Goal: Task Accomplishment & Management: Manage account settings

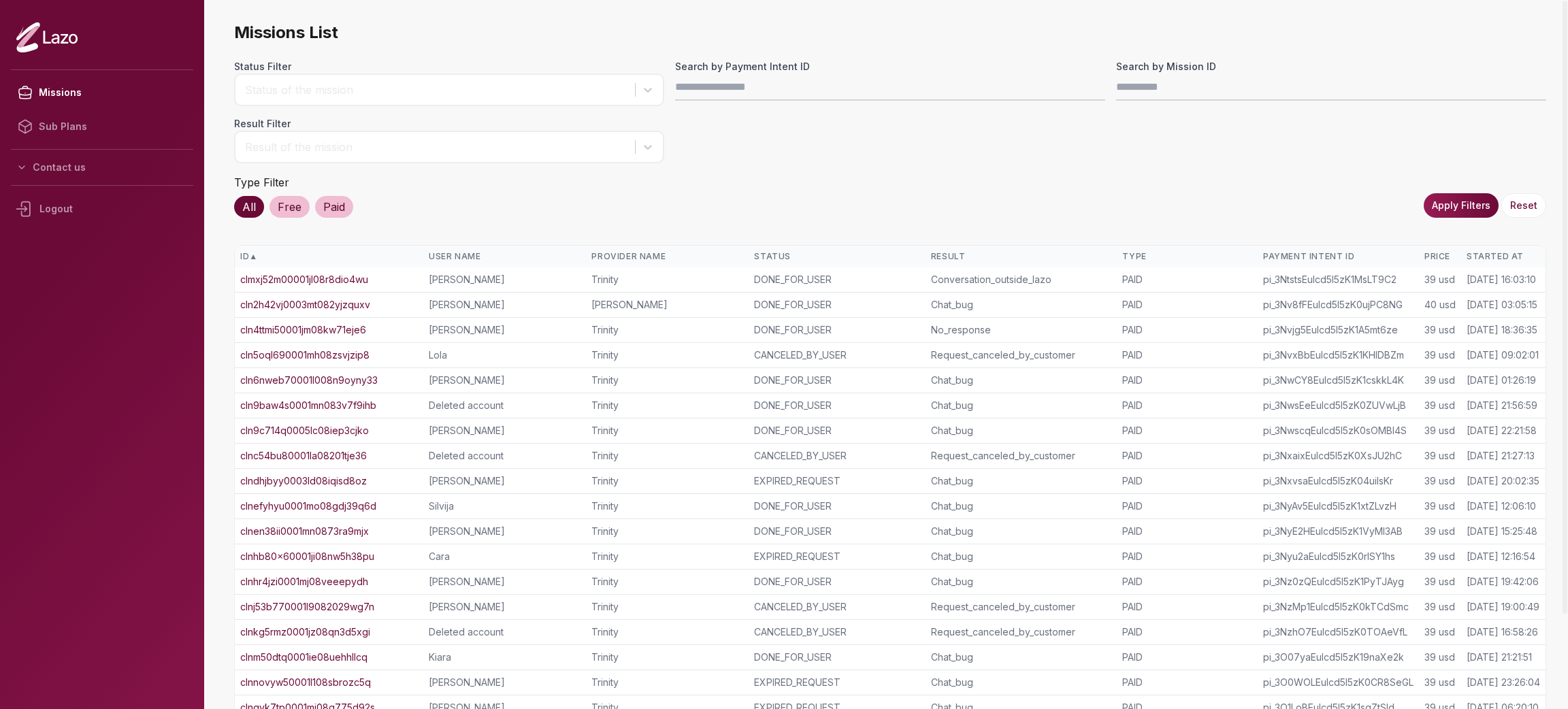
scroll to position [111, 0]
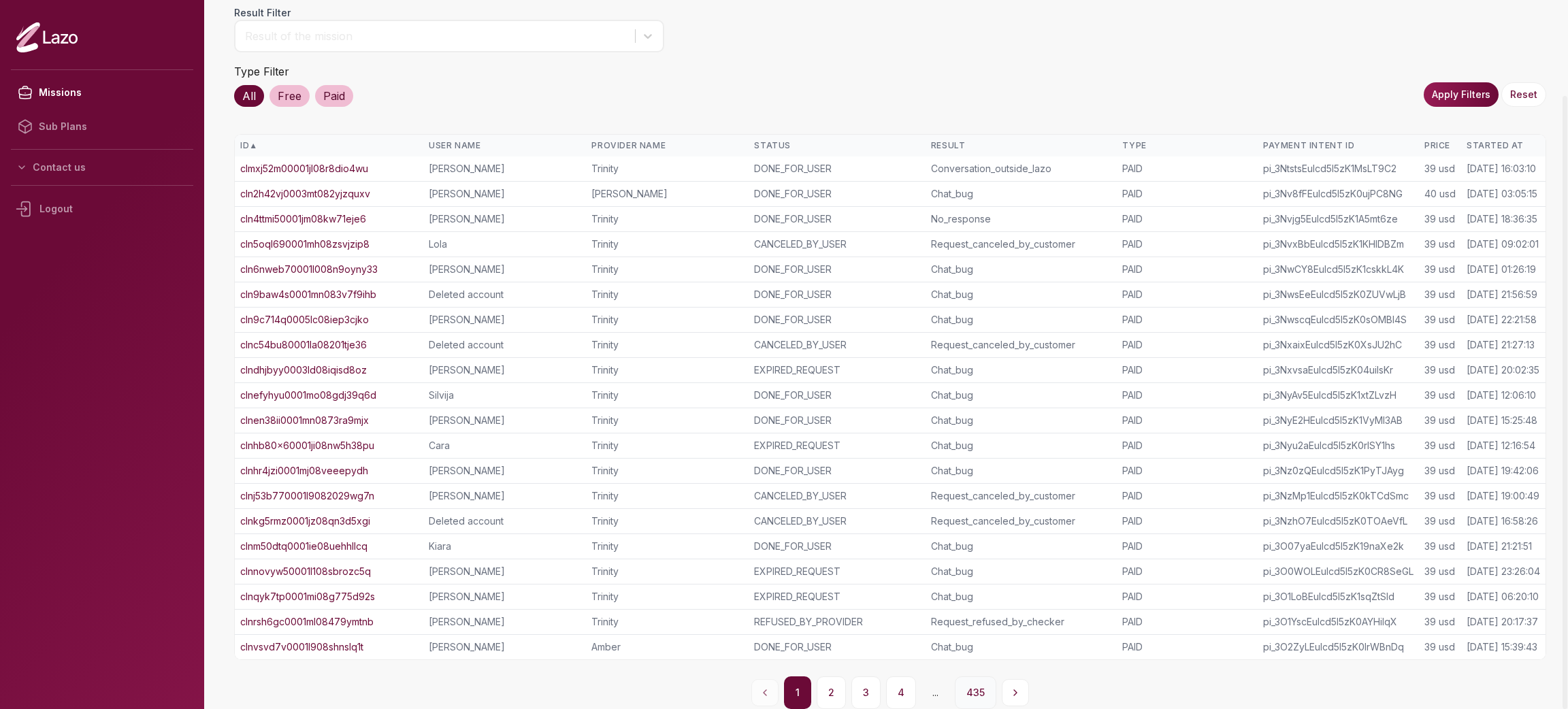
click at [989, 697] on button "435" at bounding box center [975, 693] width 41 height 33
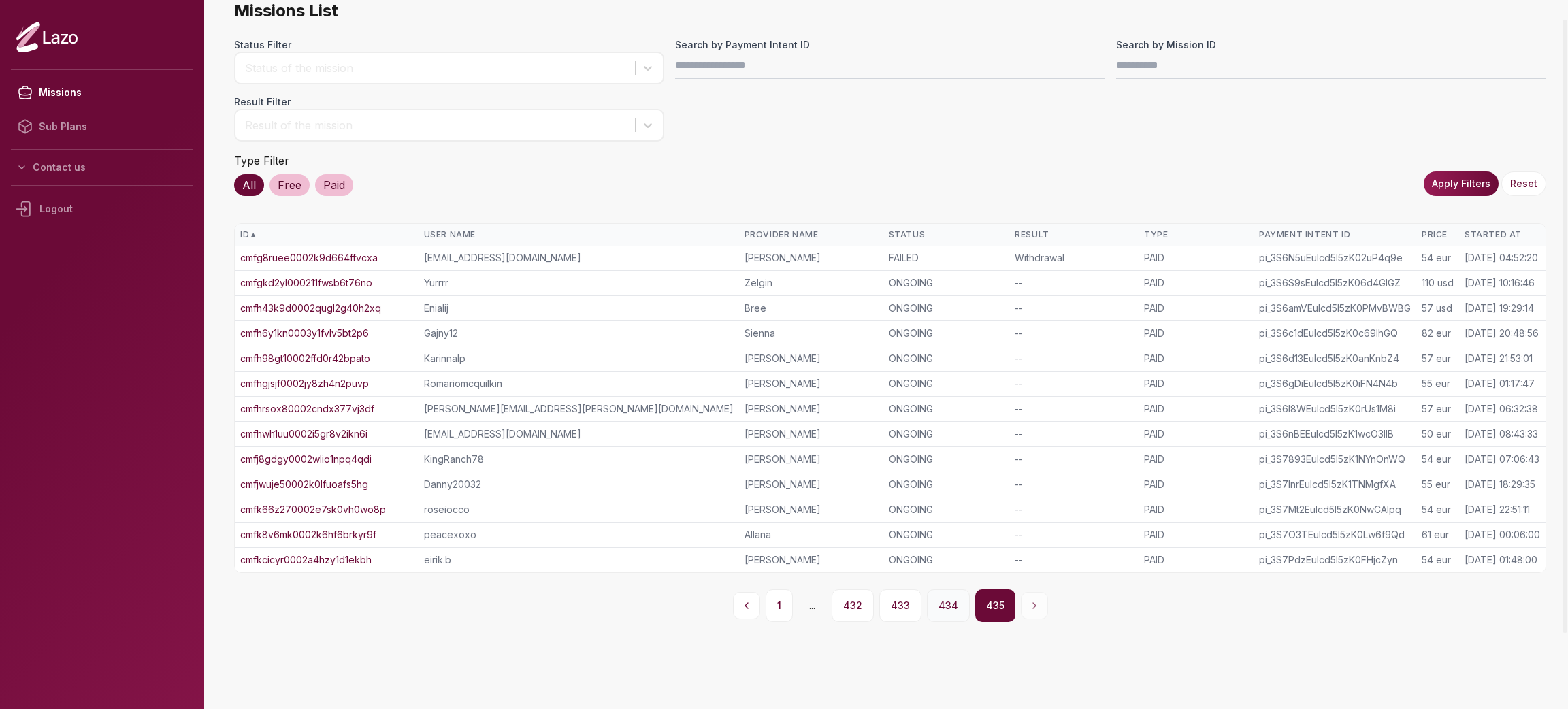
click at [938, 603] on button "434" at bounding box center [948, 606] width 43 height 33
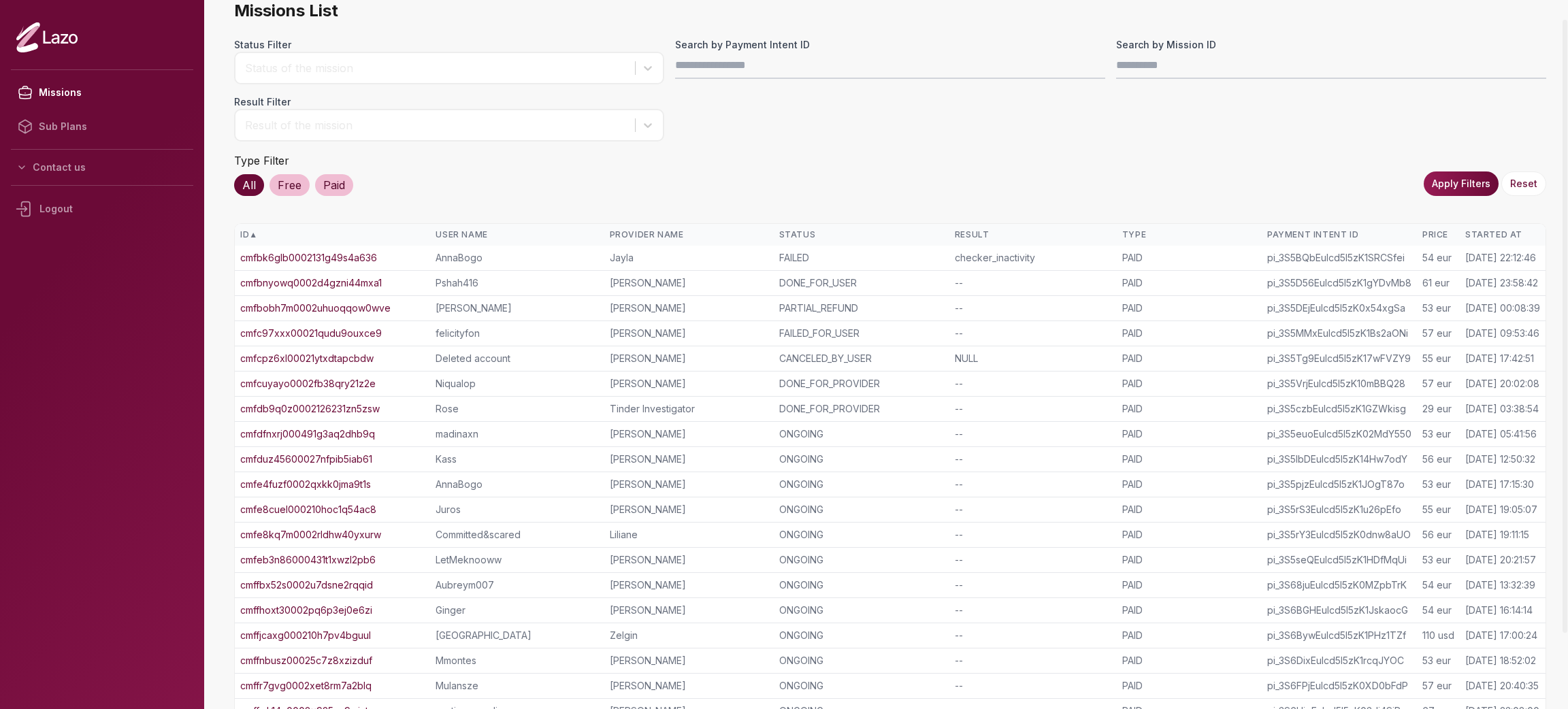
scroll to position [111, 0]
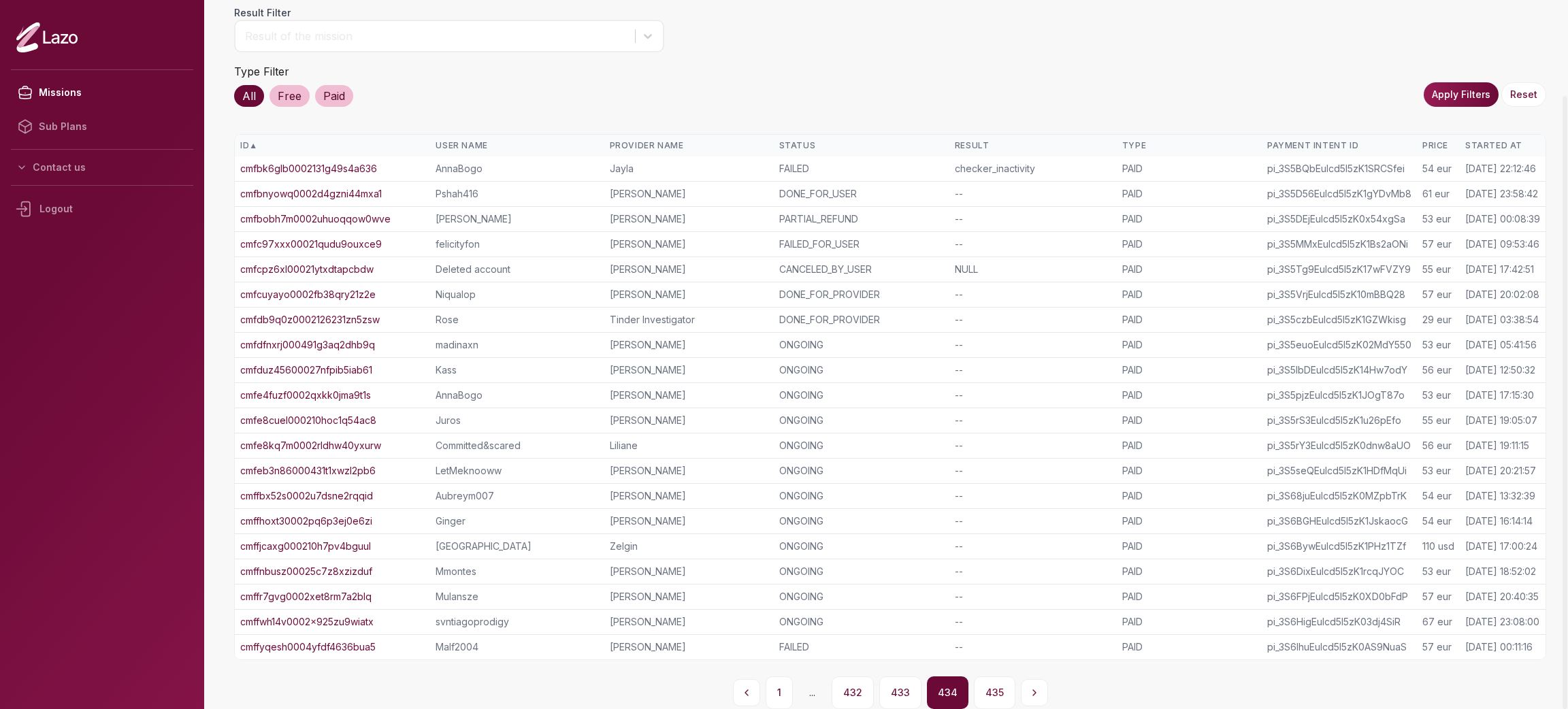
click at [326, 241] on link "cmfc97xxx00021qudu9ouxce9" at bounding box center [311, 244] width 142 height 14
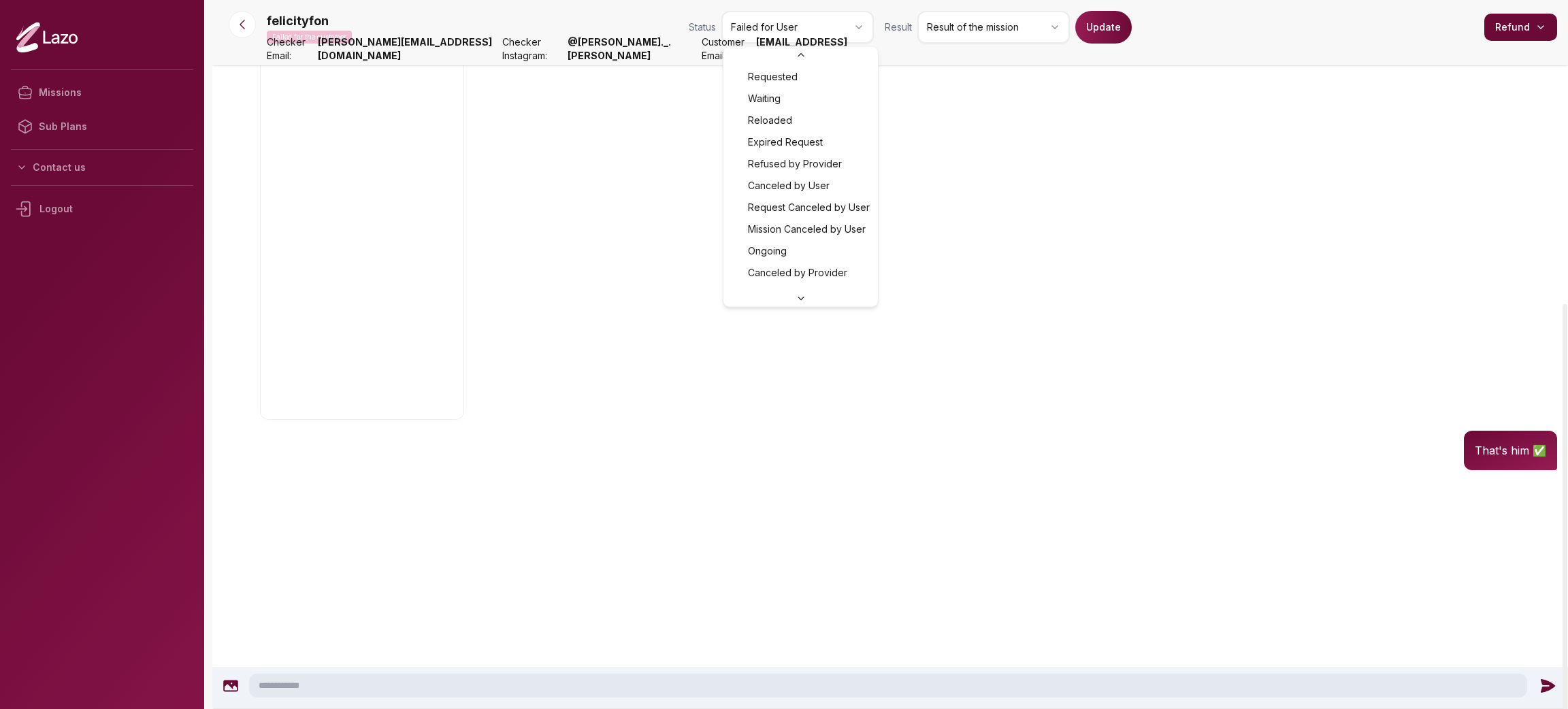
scroll to position [59, 0]
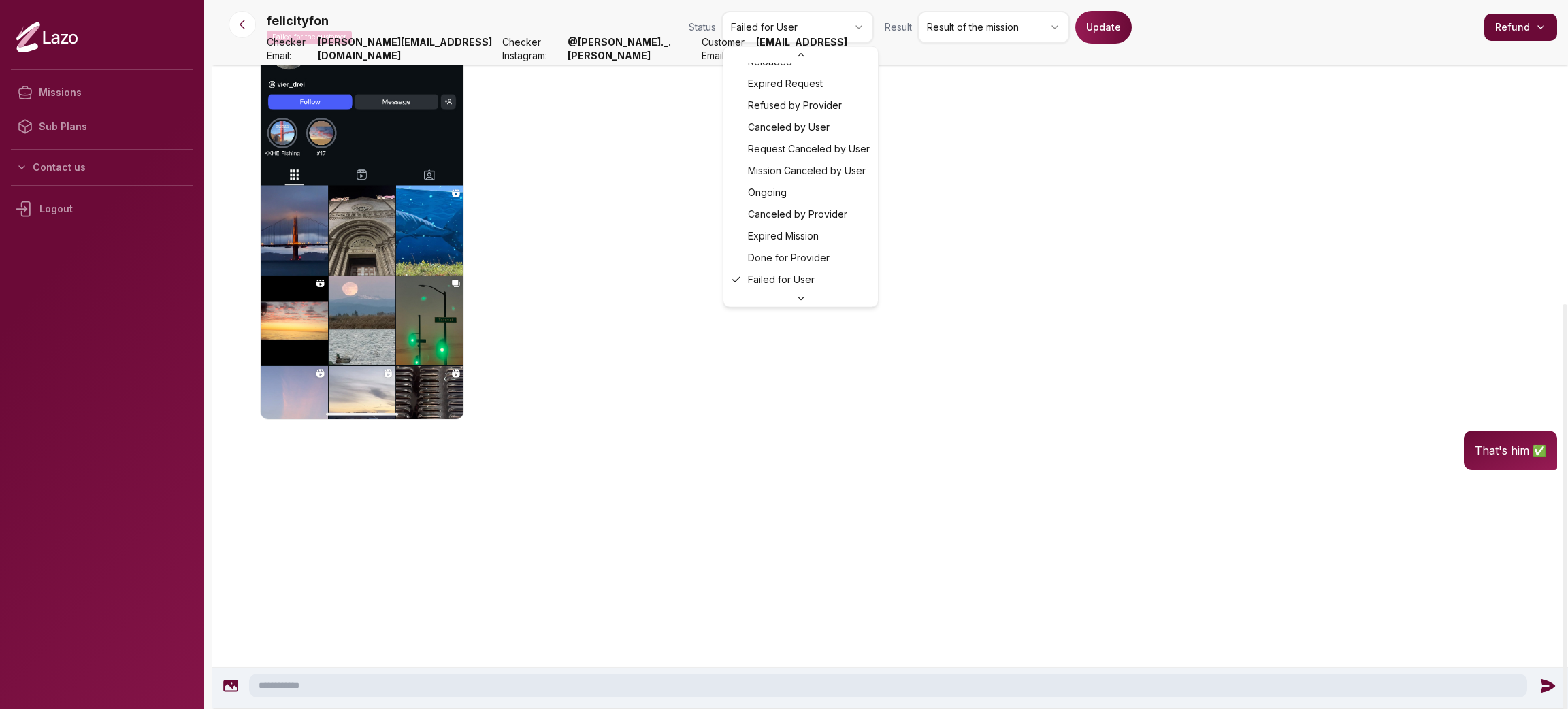
click at [839, 15] on html "Missions Sub Plans Contact us Logout felicityfon Failed for the customer Status…" at bounding box center [784, 354] width 1568 height 709
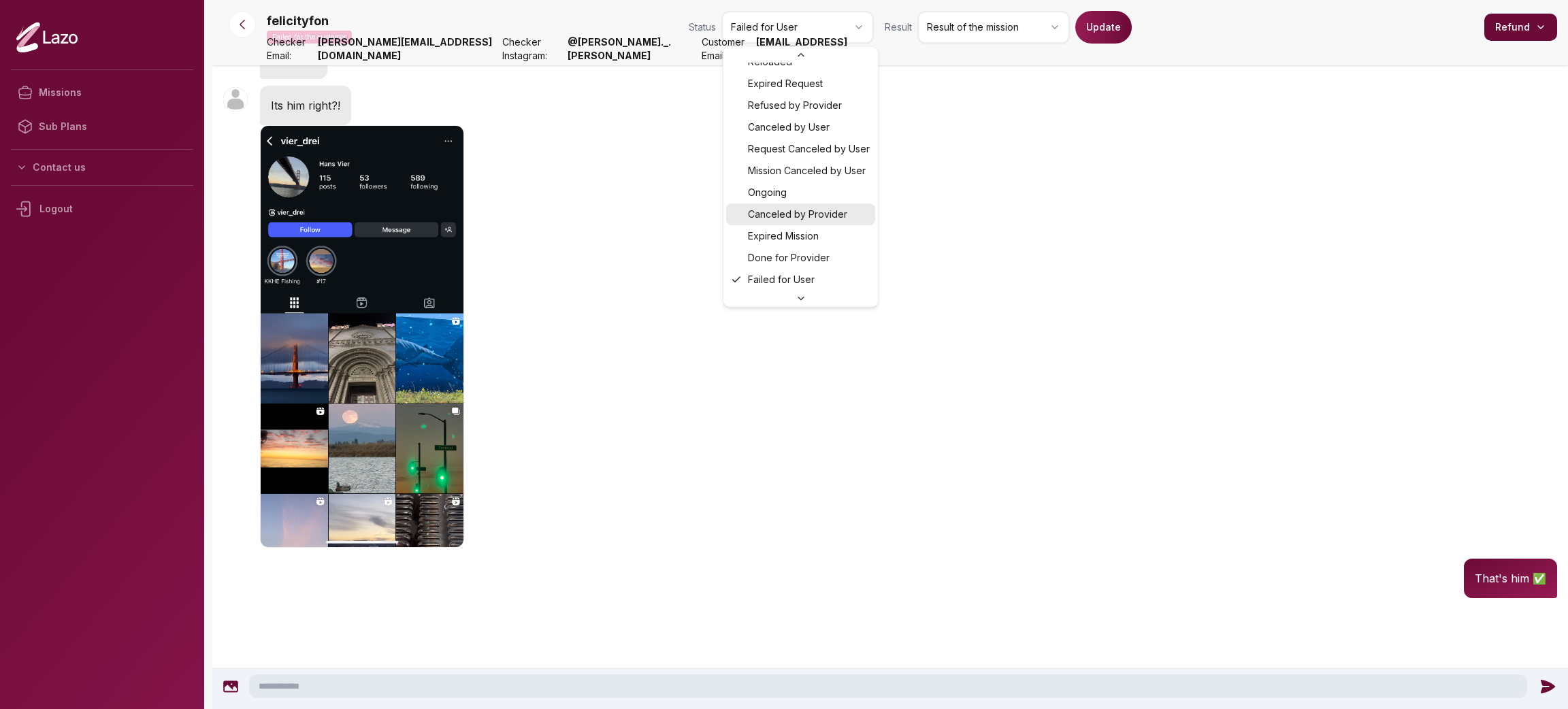
scroll to position [656, 0]
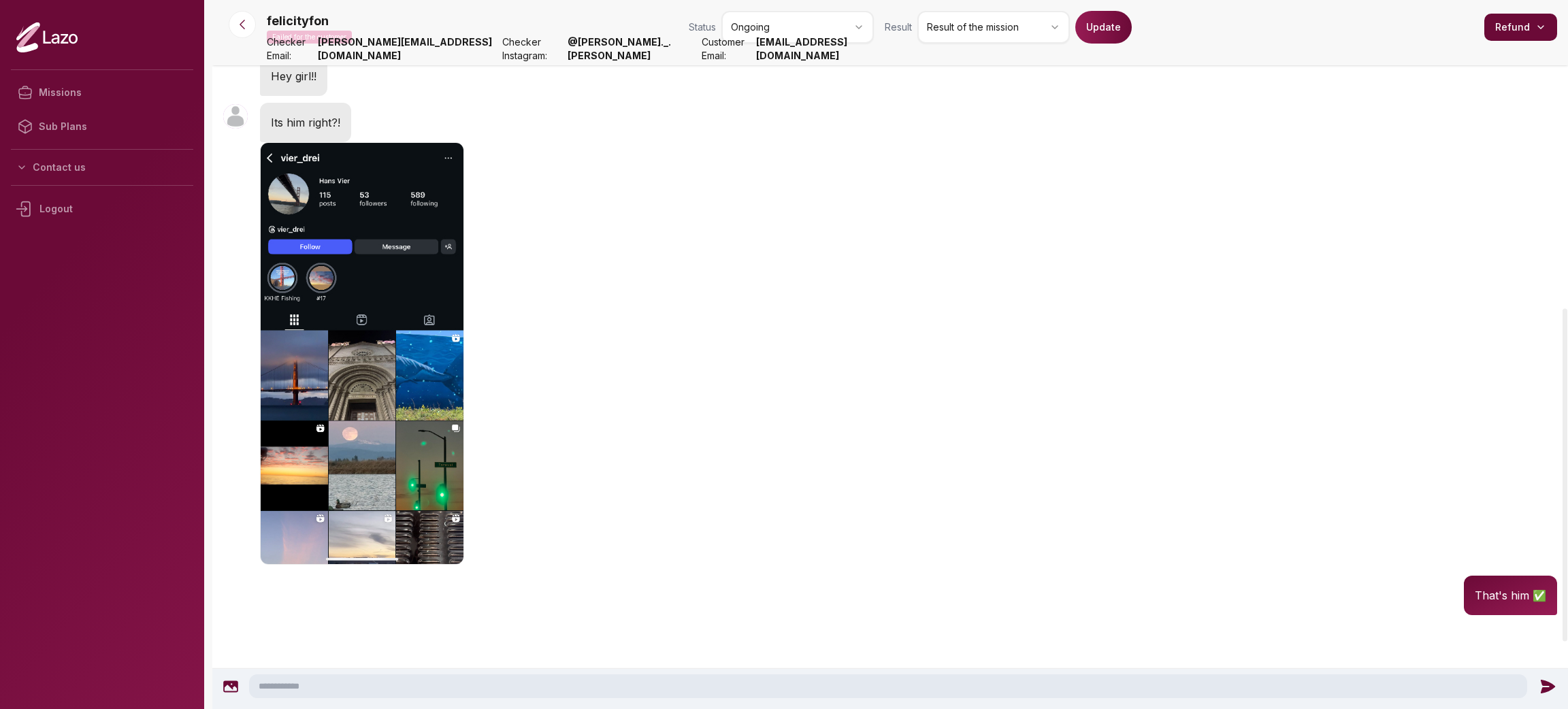
click at [1097, 28] on button "Update" at bounding box center [1103, 27] width 57 height 33
click at [247, 19] on icon at bounding box center [242, 24] width 14 height 14
